Goal: Browse casually

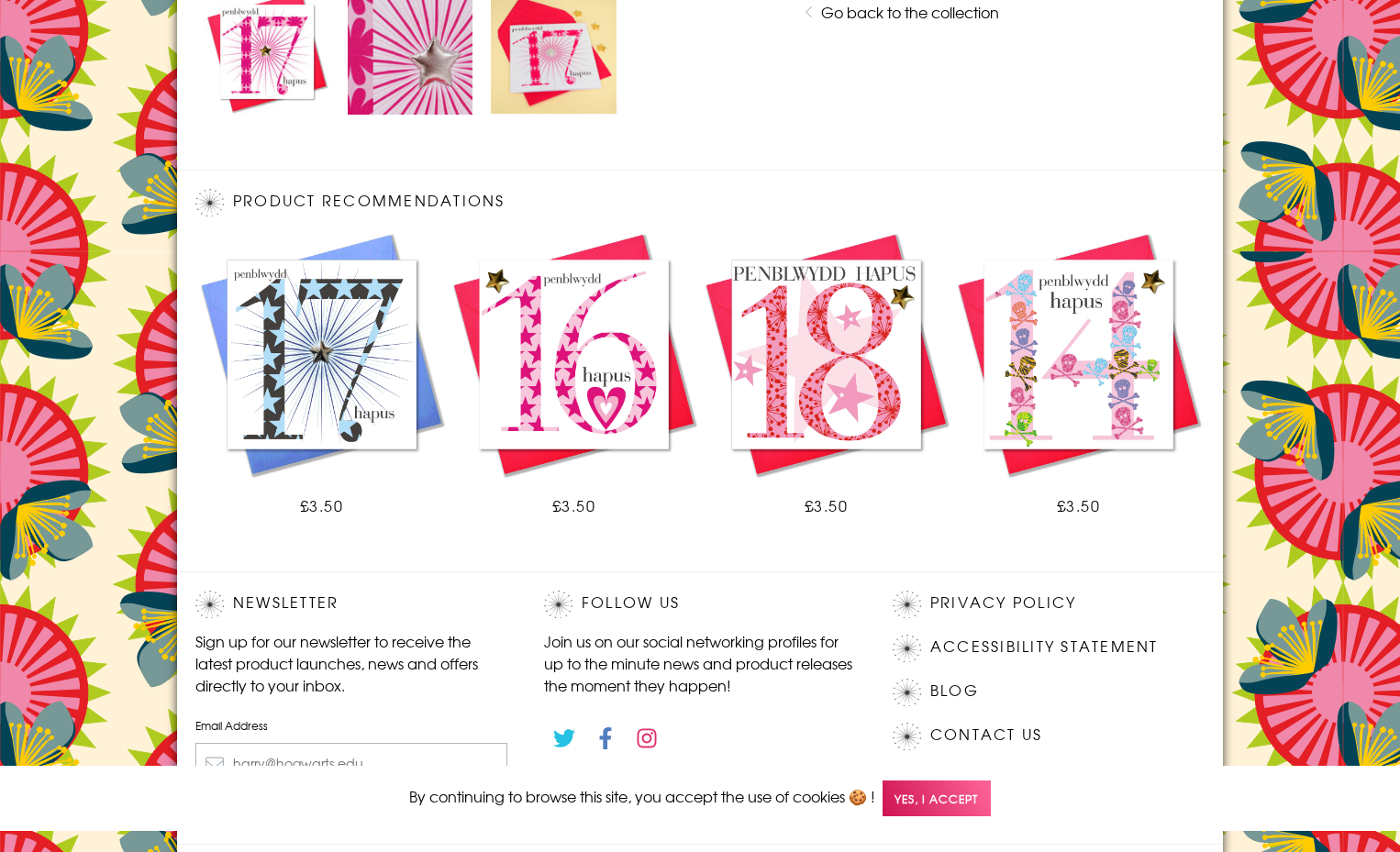
scroll to position [1040, 0]
